Goal: Task Accomplishment & Management: Complete application form

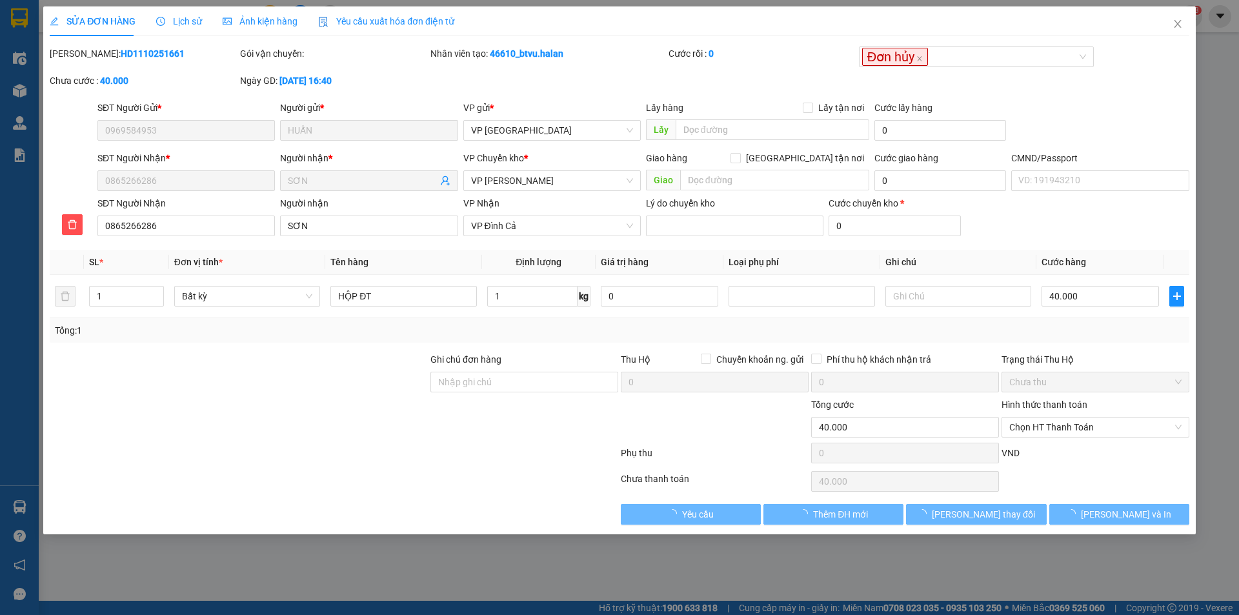
type input "0969584953"
type input "HUẤN"
type input "0865266286"
type input "SƠN"
type input "0"
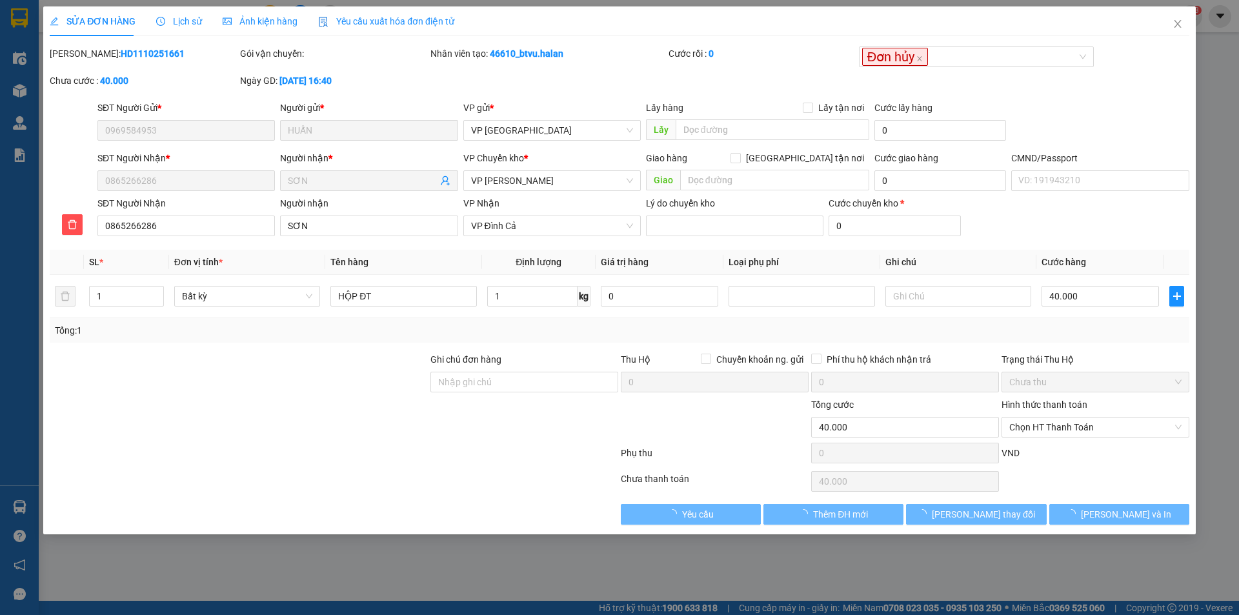
type input "40.000"
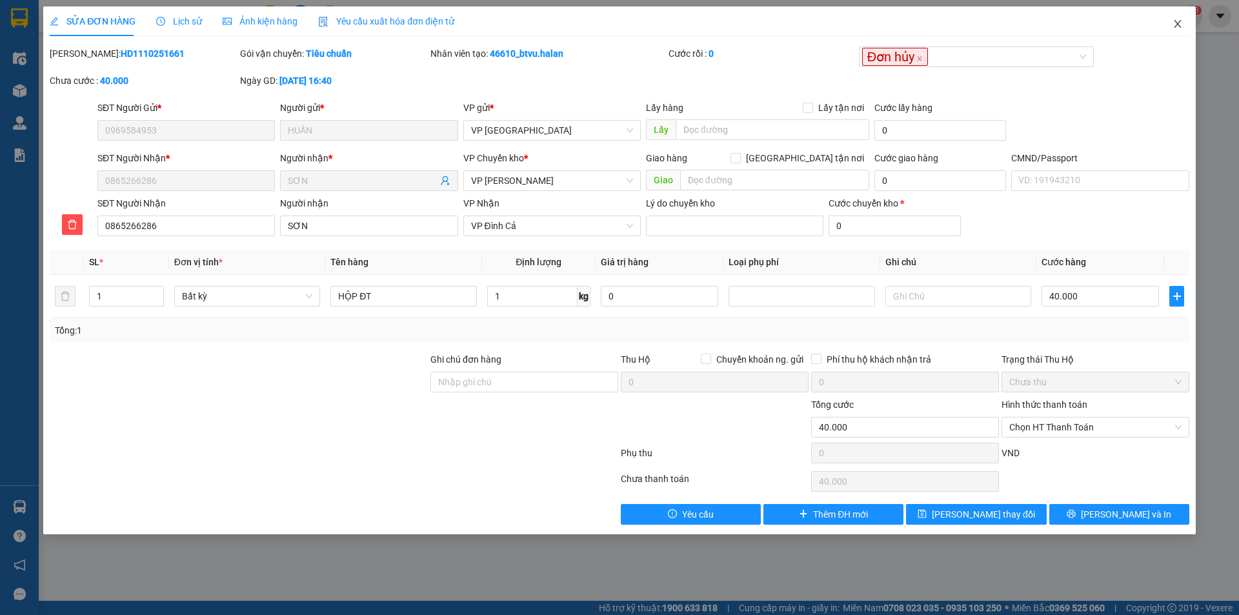
click at [1180, 27] on icon "close" at bounding box center [1177, 24] width 7 height 8
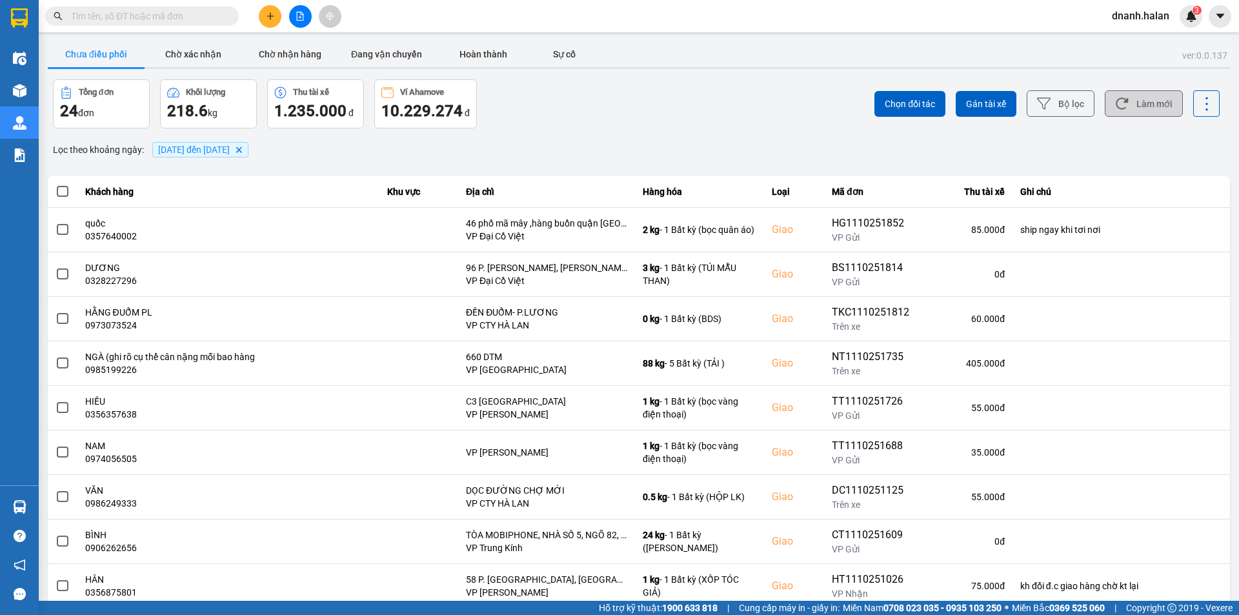
click at [1131, 103] on button "Làm mới" at bounding box center [1144, 103] width 78 height 26
click at [424, 158] on div "Lọc theo khoảng ngày : [DATE] đến [DATE] [GEOGRAPHIC_DATA]" at bounding box center [639, 150] width 1182 height 22
click at [159, 16] on input "text" at bounding box center [147, 16] width 152 height 14
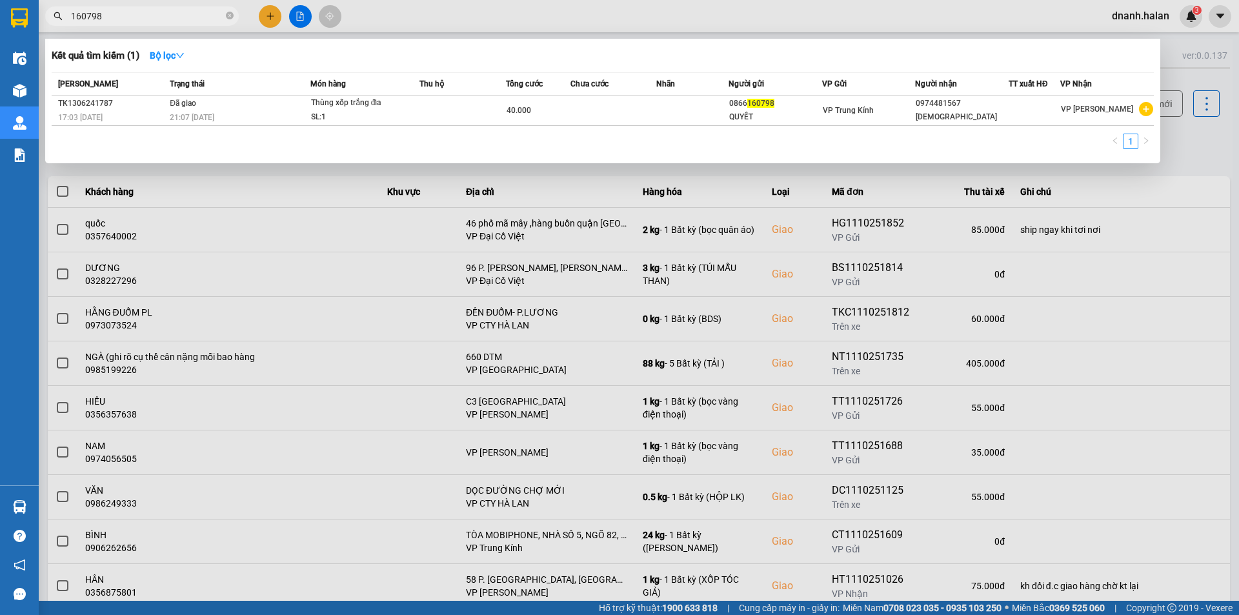
click at [157, 15] on input "160798" at bounding box center [147, 16] width 152 height 14
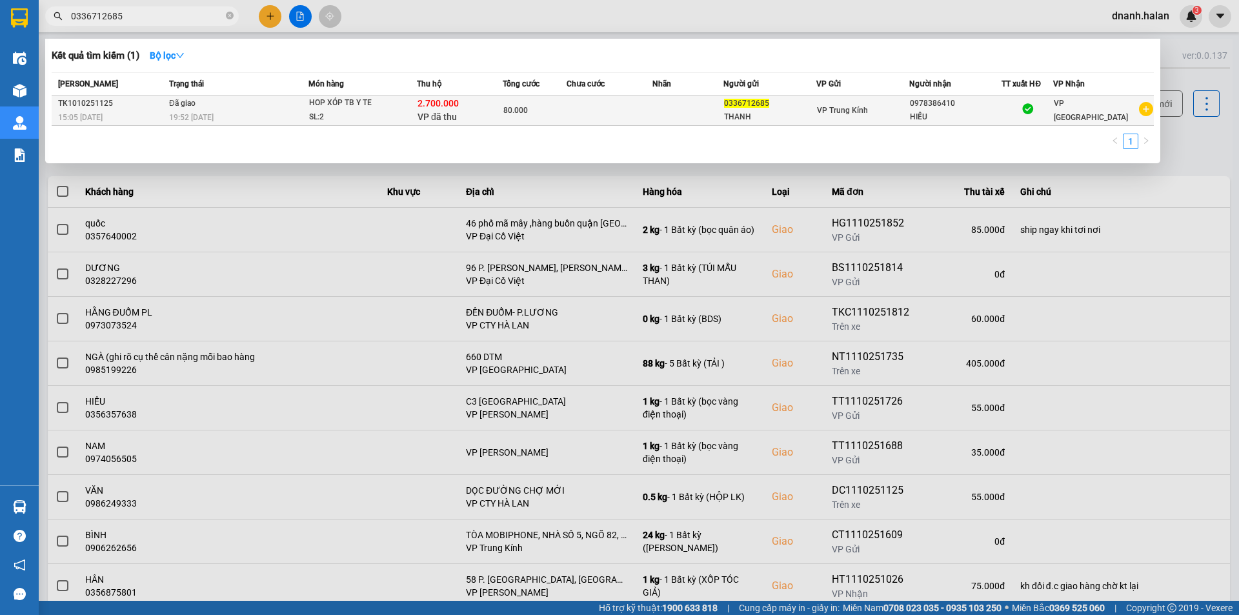
type input "0336712685"
click at [826, 114] on span "VP Trung Kính" at bounding box center [842, 110] width 51 height 9
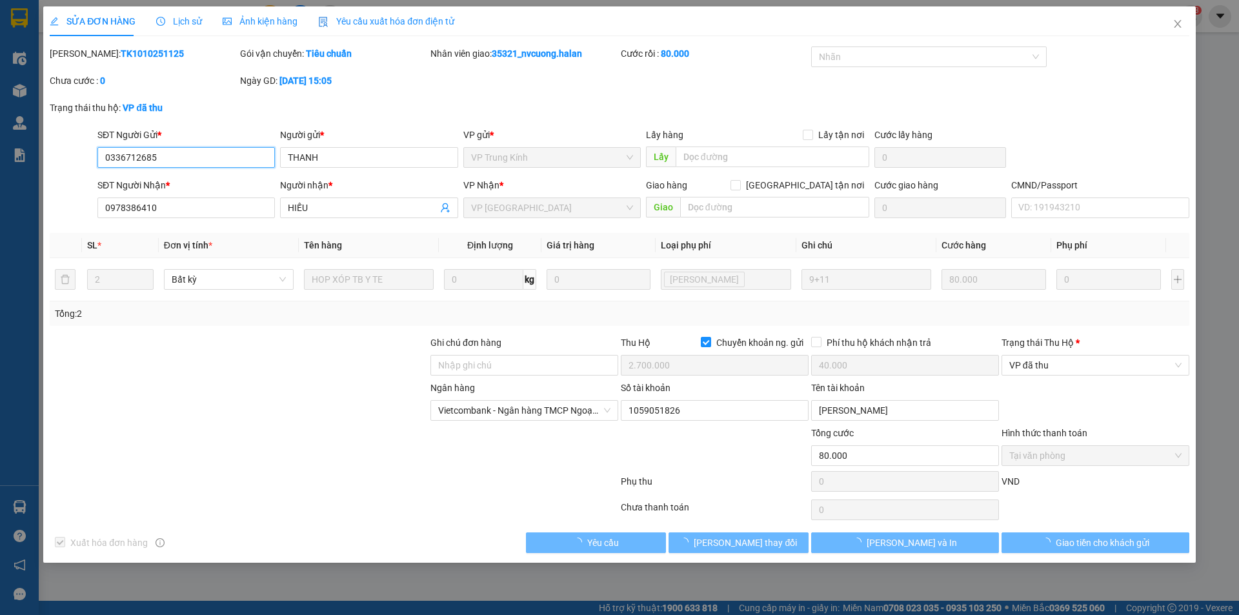
type input "0336712685"
type input "THANH"
type input "0978386410"
type input "HIẾU"
checkbox input "true"
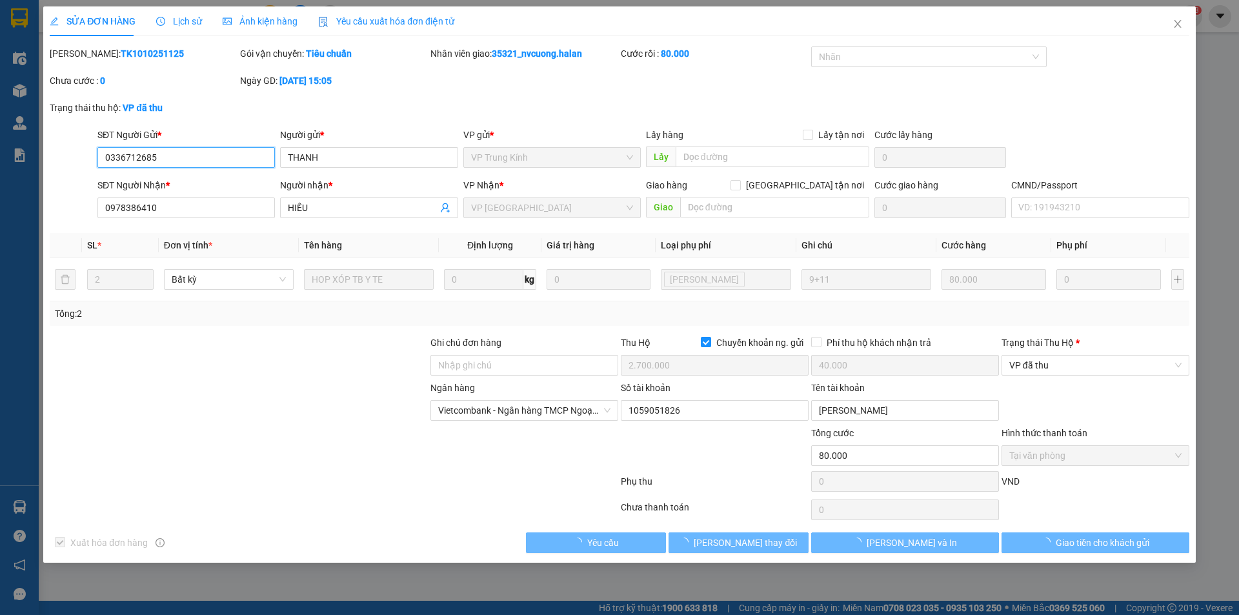
type input "2.700.000"
type input "40.000"
type input "80.000"
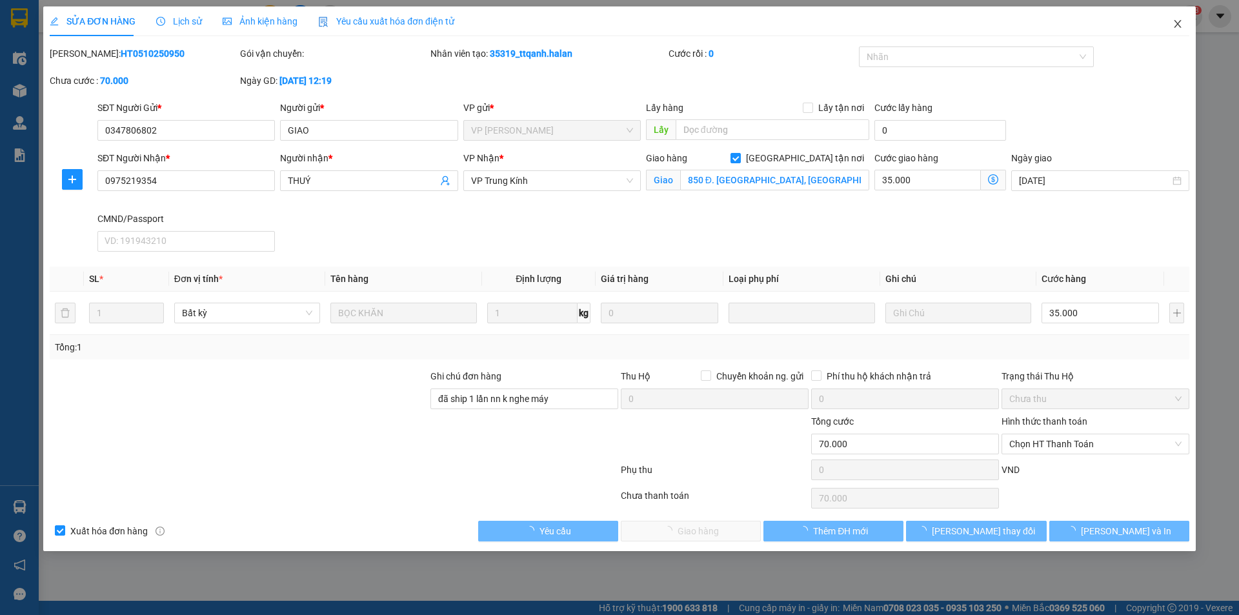
click at [1179, 25] on icon "close" at bounding box center [1178, 24] width 10 height 10
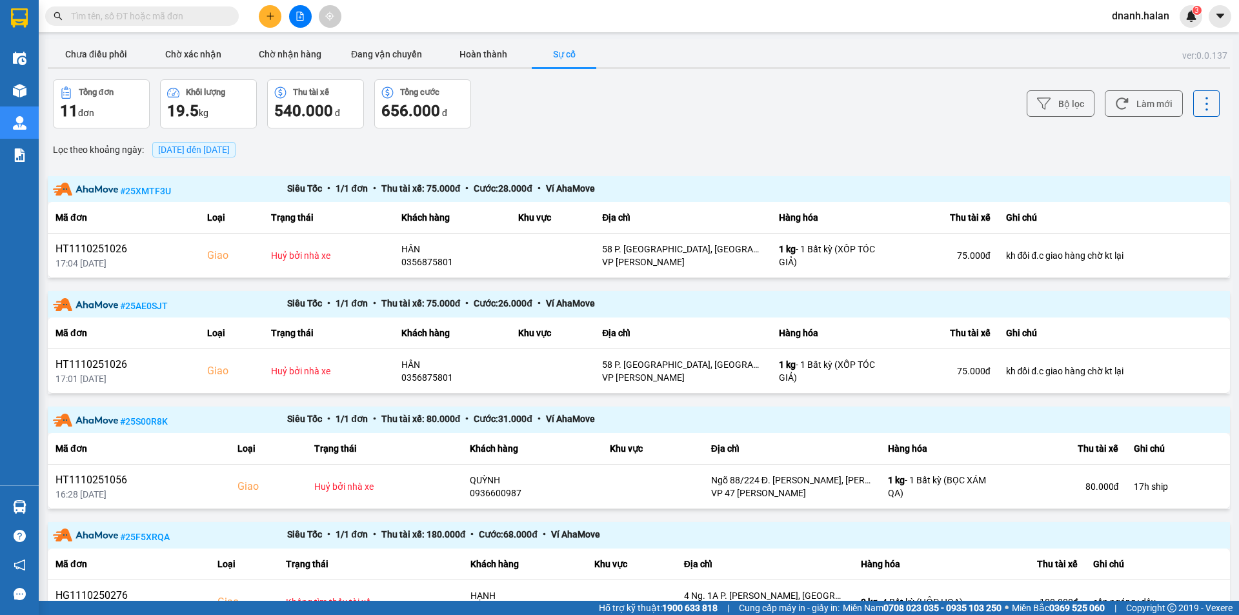
click at [128, 13] on input "text" at bounding box center [147, 16] width 152 height 14
drag, startPoint x: 128, startPoint y: 13, endPoint x: 115, endPoint y: 13, distance: 13.6
click at [128, 12] on input "text" at bounding box center [147, 16] width 152 height 14
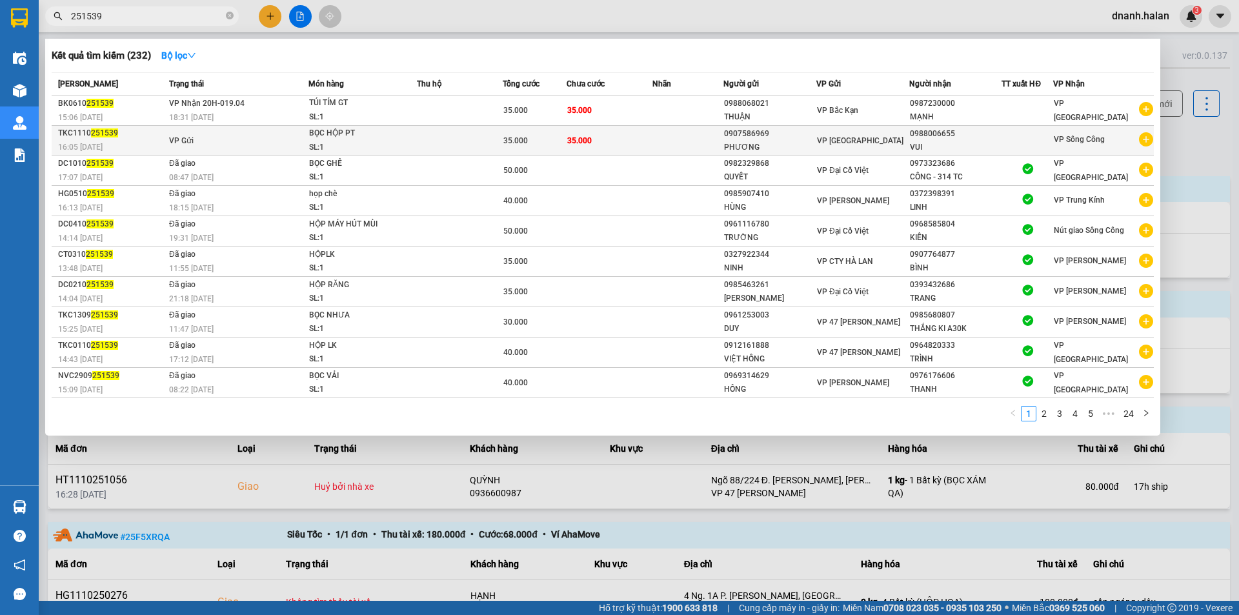
type input "251539"
click at [874, 135] on div "VP [GEOGRAPHIC_DATA]" at bounding box center [863, 141] width 92 height 14
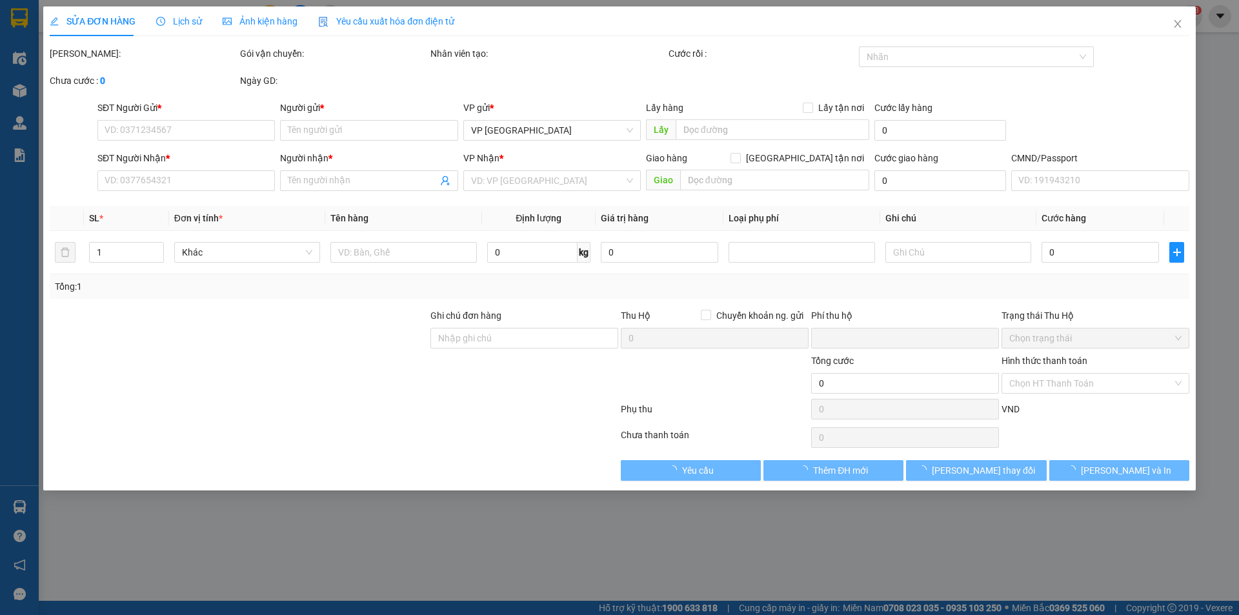
type input "0907586969"
type input "PHƯƠNG"
type input "0988006655"
type input "VUI"
type input "0"
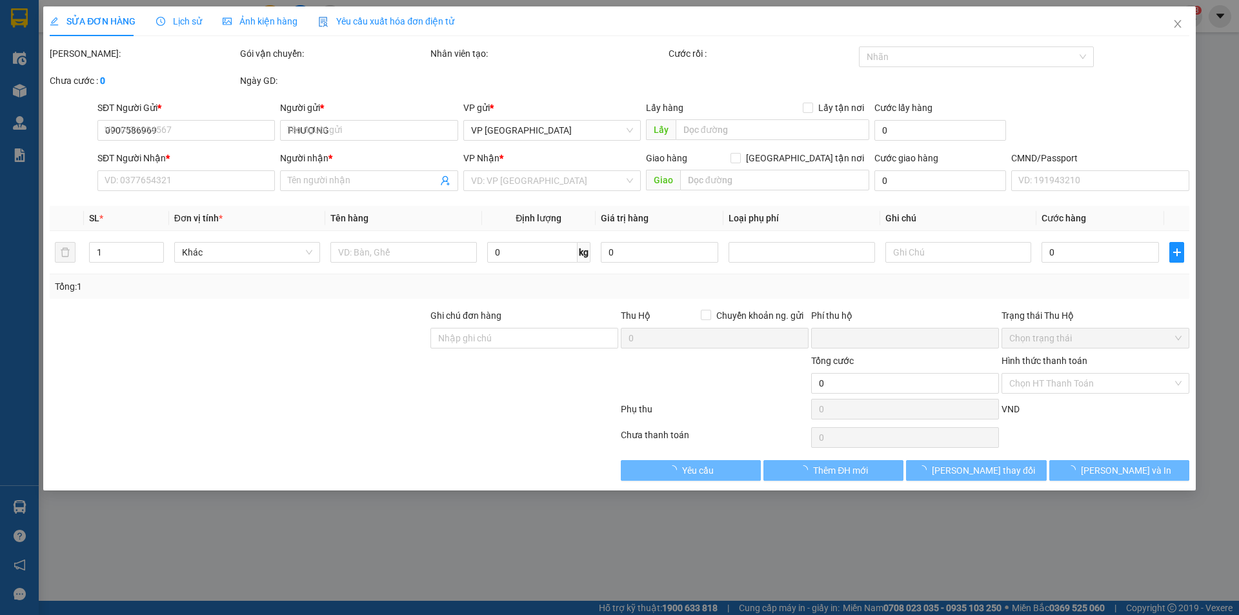
type input "35.000"
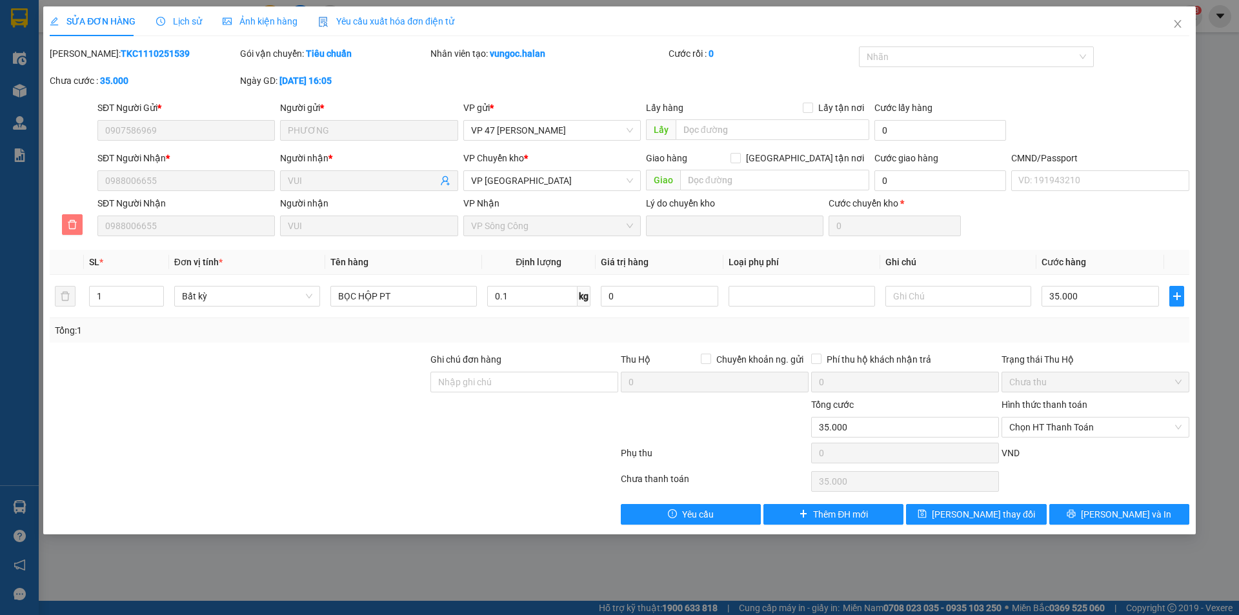
click at [71, 229] on icon "delete" at bounding box center [72, 224] width 9 height 9
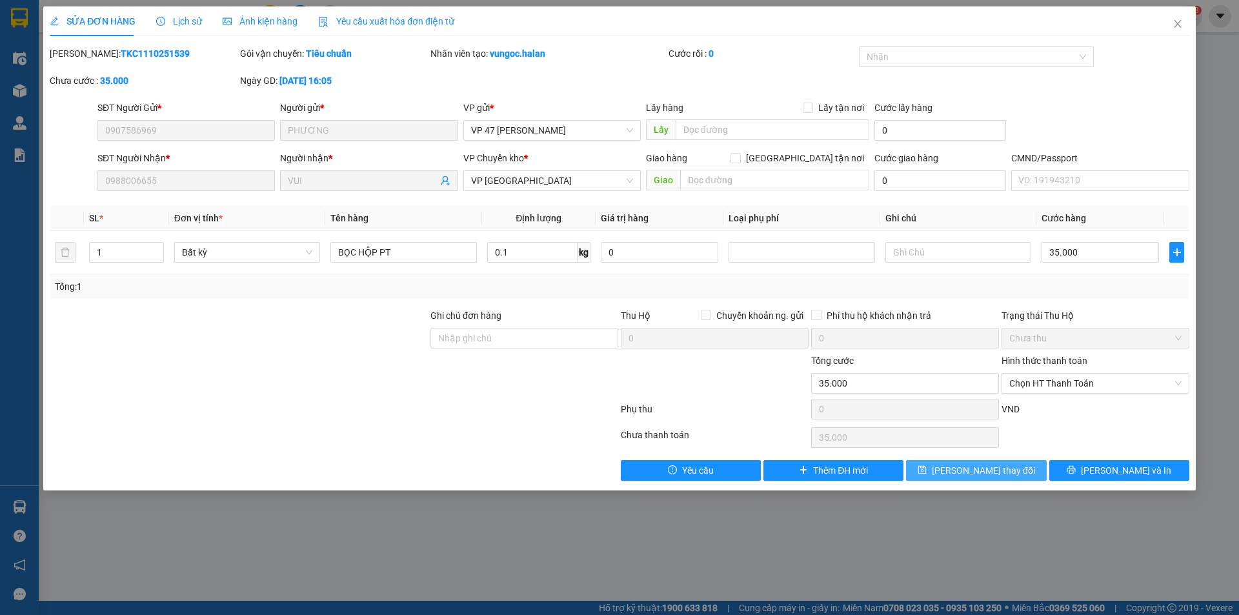
click at [967, 475] on span "[PERSON_NAME] thay đổi" at bounding box center [983, 470] width 103 height 14
